Goal: Task Accomplishment & Management: Use online tool/utility

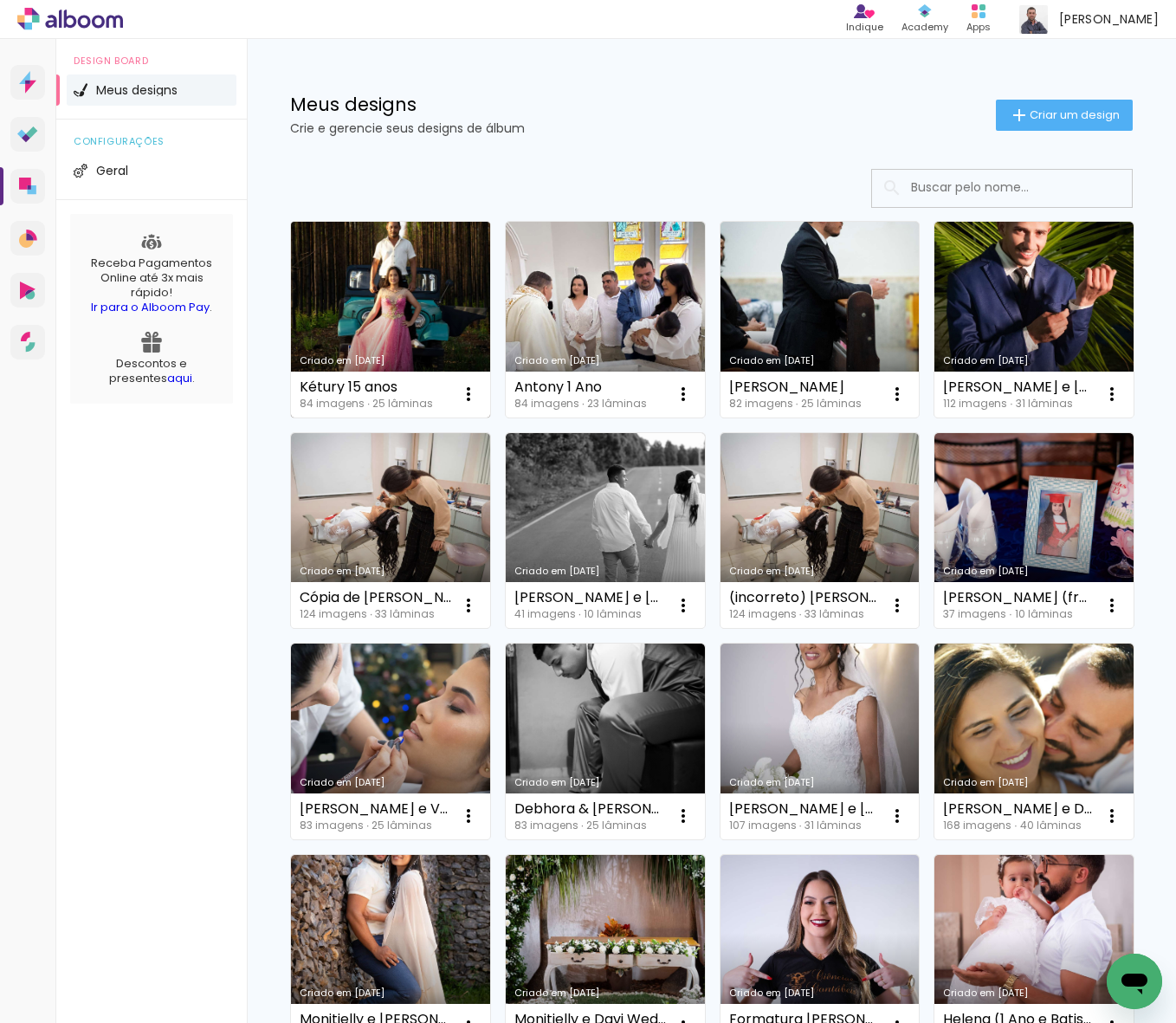
click at [312, 314] on link "Criado em [DATE]" at bounding box center [390, 319] width 199 height 196
click at [0, 0] on neon-animated-pages "Confirmar Cancelar" at bounding box center [0, 0] width 0 height 0
